Goal: Task Accomplishment & Management: Use online tool/utility

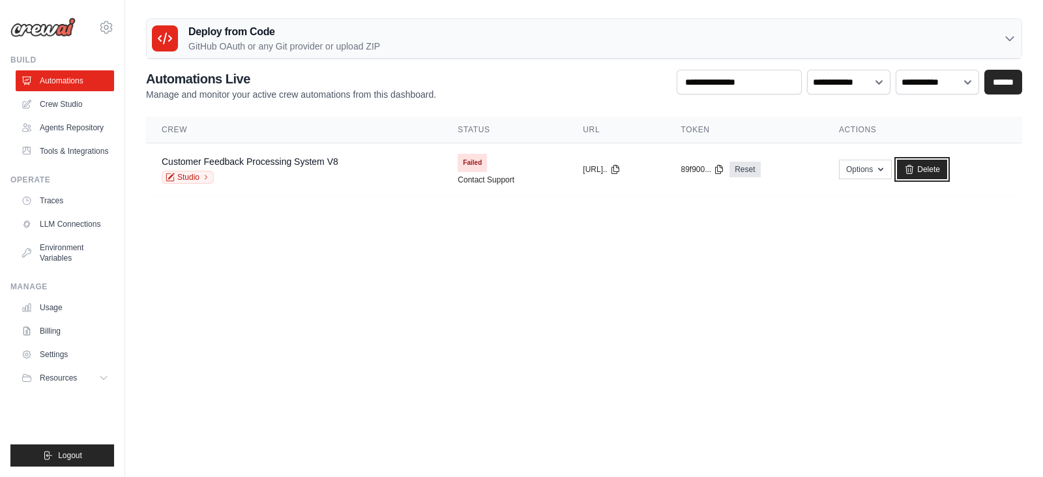
drag, startPoint x: 928, startPoint y: 169, endPoint x: 590, endPoint y: 103, distance: 344.8
click at [928, 169] on link "Delete" at bounding box center [922, 170] width 50 height 20
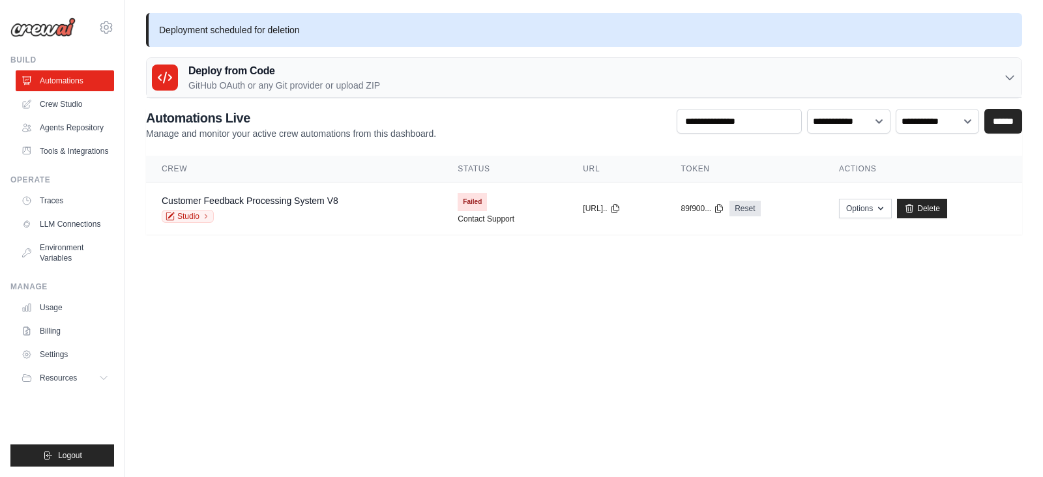
click at [915, 210] on icon at bounding box center [909, 208] width 10 height 10
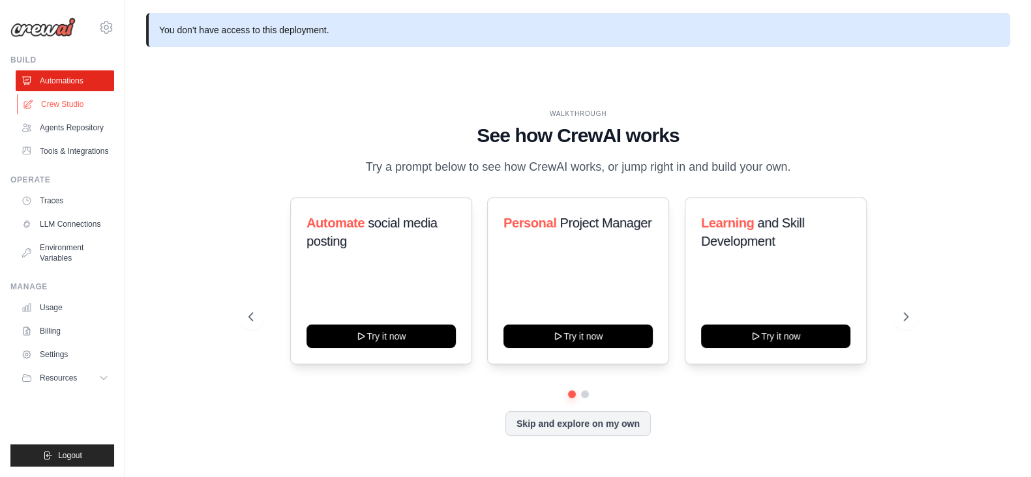
click at [53, 107] on link "Crew Studio" at bounding box center [66, 104] width 98 height 21
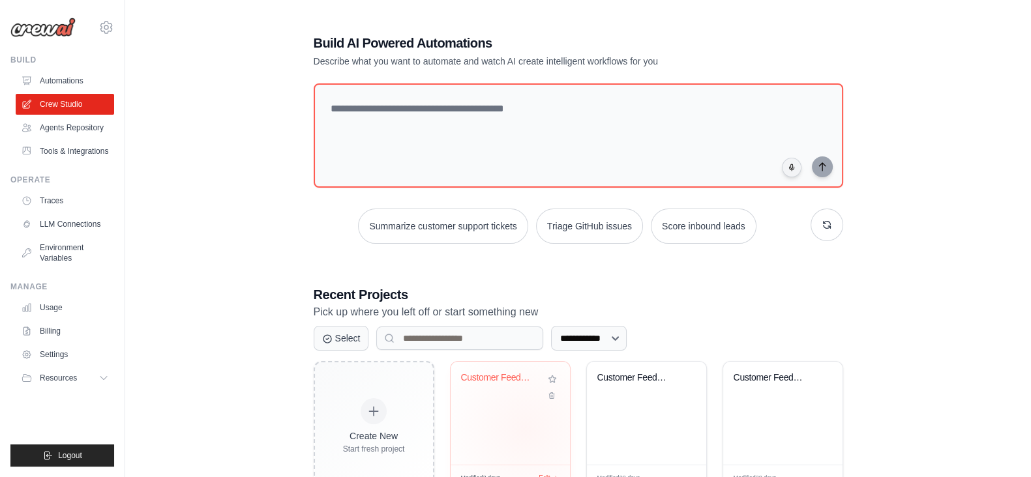
click at [525, 429] on div "Customer Feedback Processing System" at bounding box center [509, 413] width 119 height 103
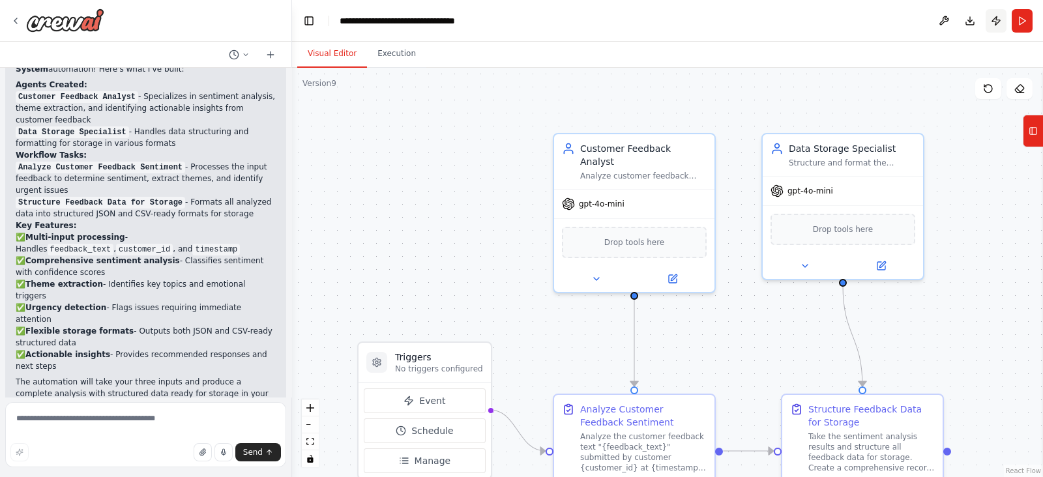
scroll to position [919, 0]
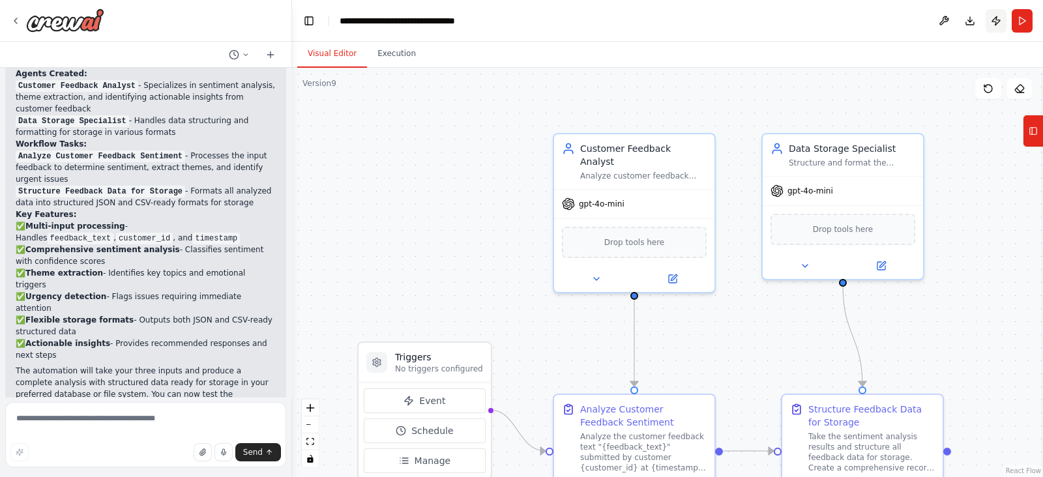
click at [997, 20] on button "Publish" at bounding box center [996, 20] width 21 height 23
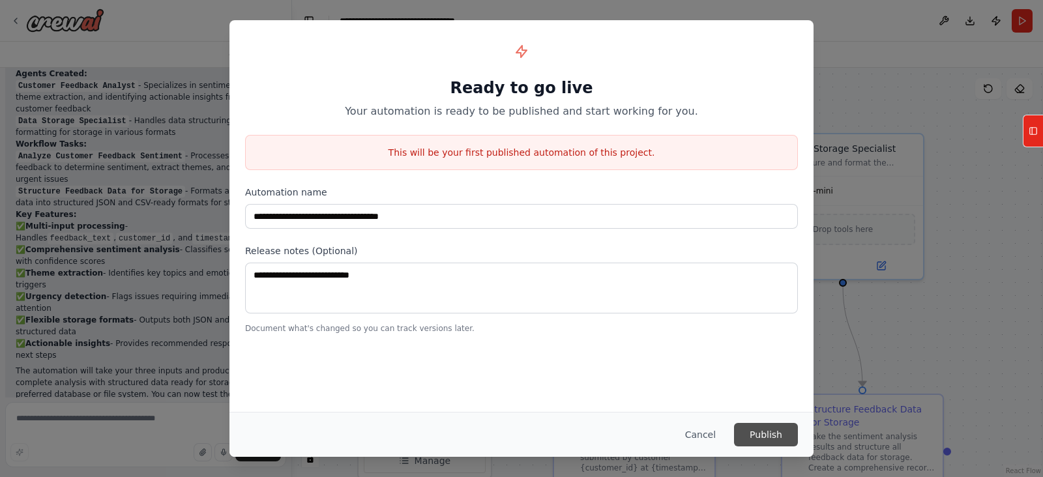
click at [770, 428] on button "Publish" at bounding box center [766, 434] width 64 height 23
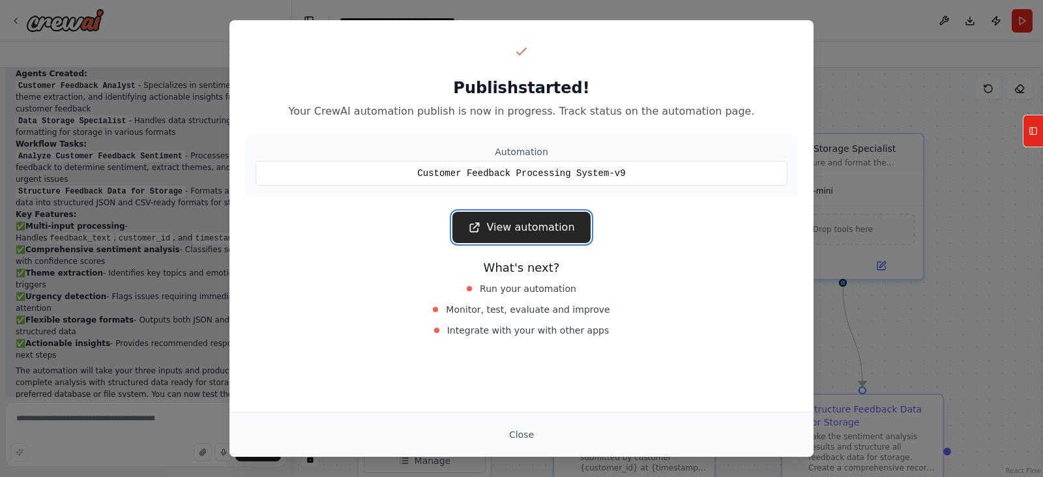
click at [523, 237] on link "View automation" at bounding box center [521, 227] width 138 height 31
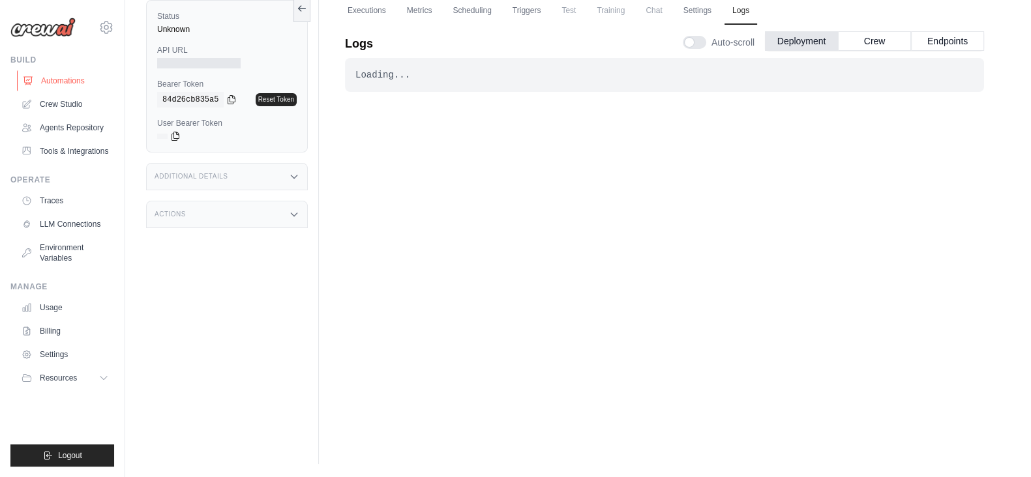
click at [57, 83] on link "Automations" at bounding box center [66, 80] width 98 height 21
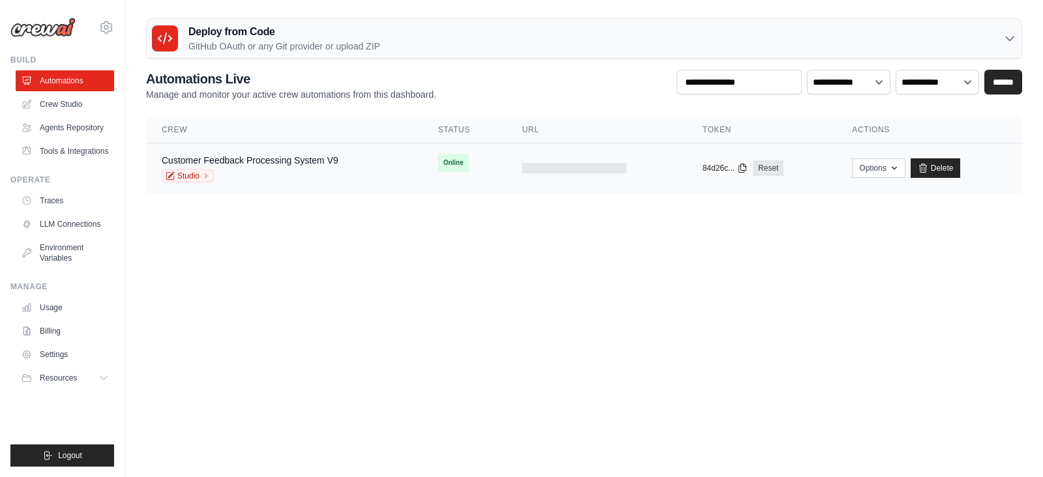
click at [297, 168] on div "Customer Feedback Processing System V9 Studio" at bounding box center [250, 168] width 177 height 29
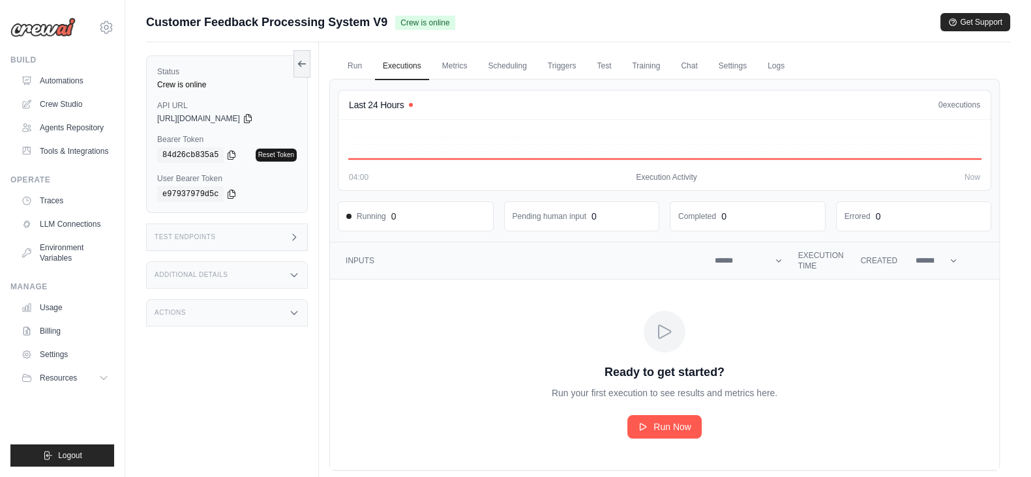
click at [293, 161] on link "Reset Token" at bounding box center [276, 155] width 41 height 13
click at [253, 113] on icon at bounding box center [247, 118] width 10 height 10
click at [229, 151] on icon at bounding box center [231, 155] width 7 height 8
